Goal: Information Seeking & Learning: Learn about a topic

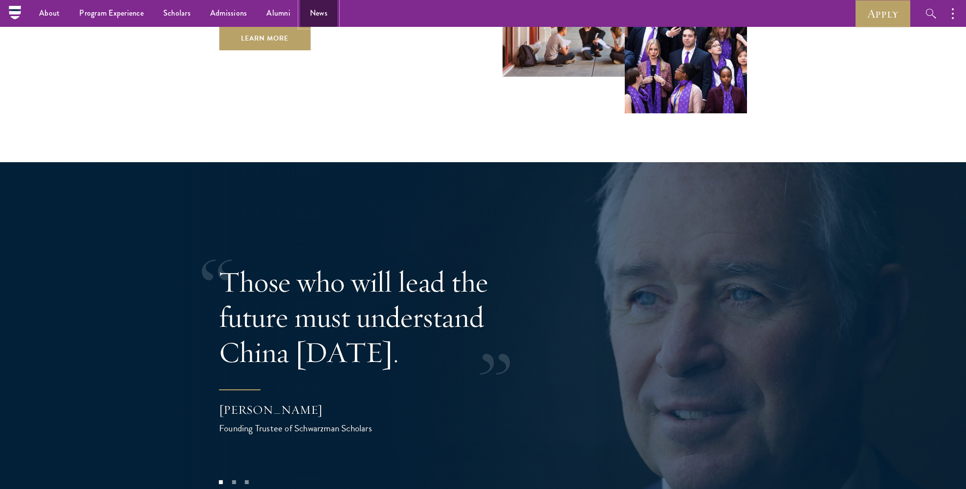
click at [307, 12] on link "News" at bounding box center [318, 13] width 37 height 27
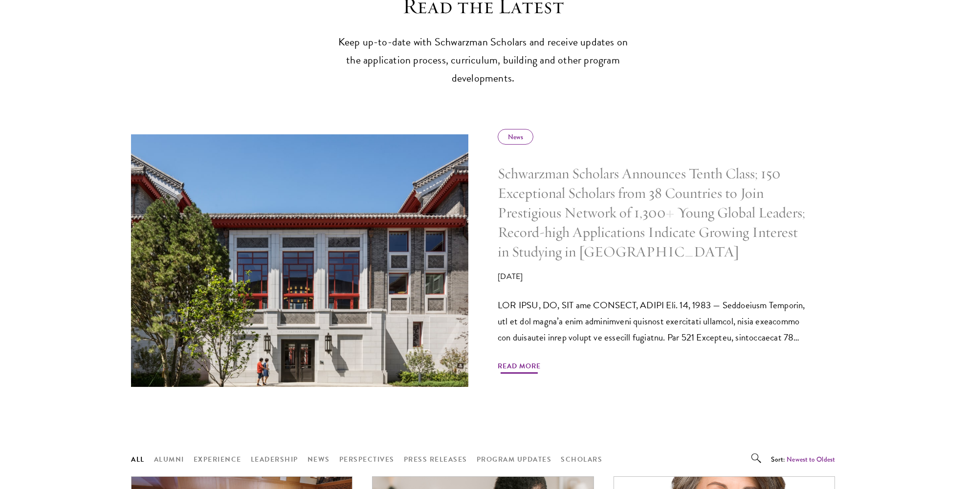
scroll to position [377, 0]
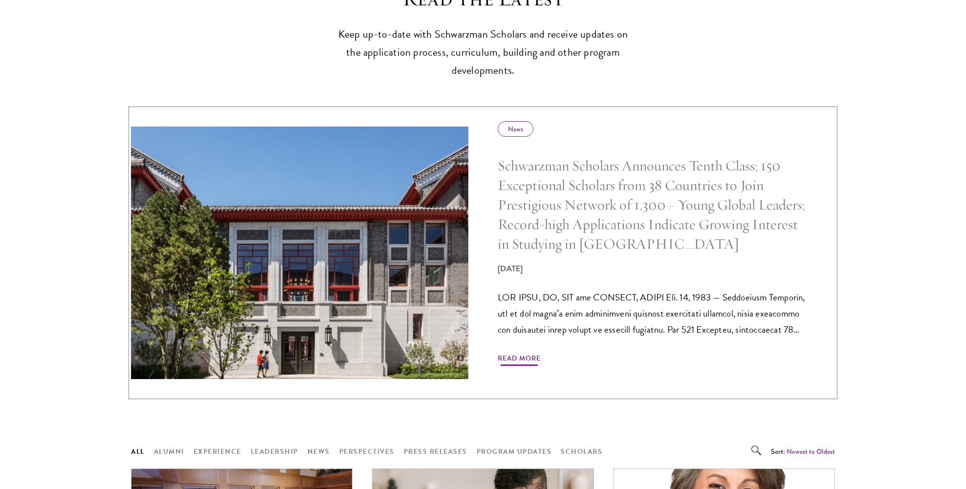
click at [601, 206] on h5 "Schwarzman Scholars Announces Tenth Class; 150 Exceptional Scholars from 38 Cou…" at bounding box center [651, 204] width 308 height 97
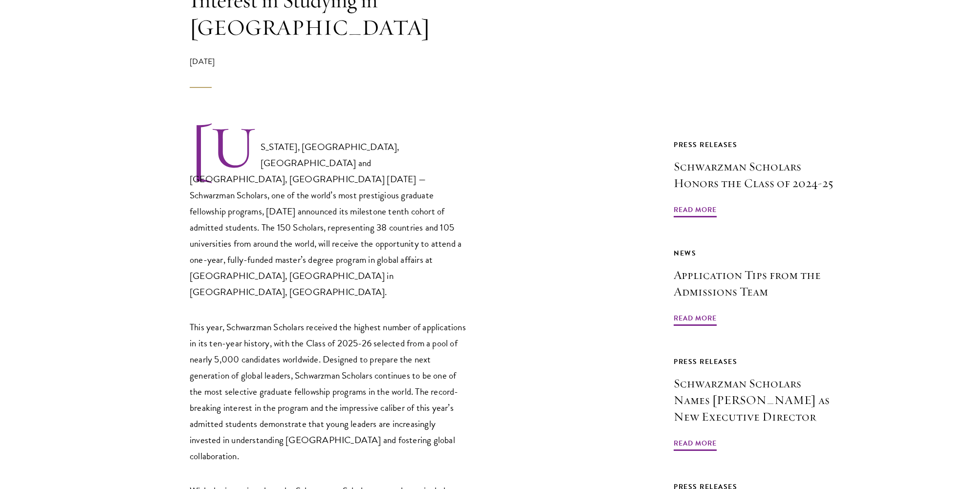
scroll to position [475, 0]
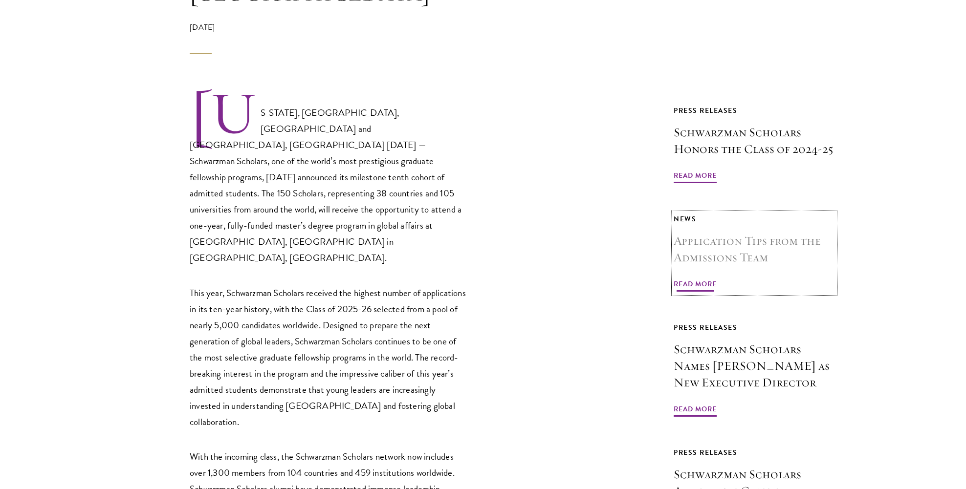
click at [680, 278] on span "Read More" at bounding box center [694, 285] width 43 height 15
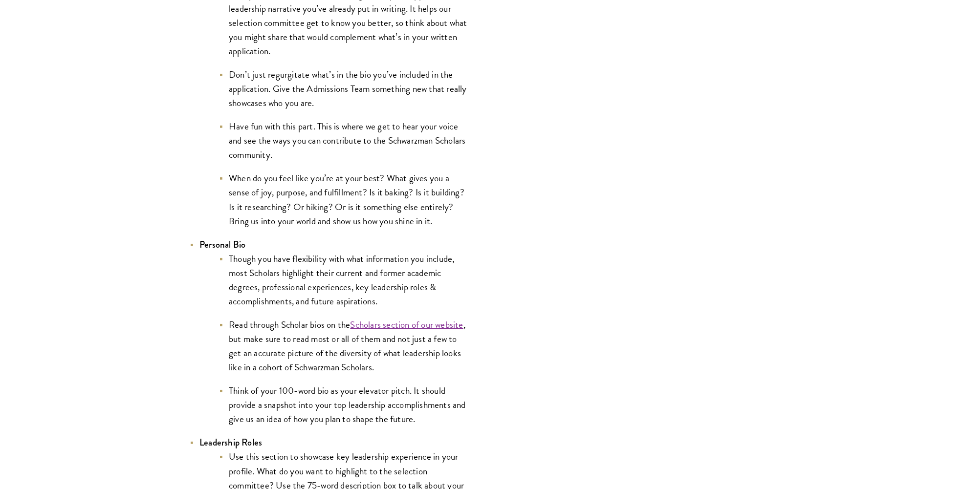
scroll to position [1723, 0]
